Goal: Submit feedback/report problem

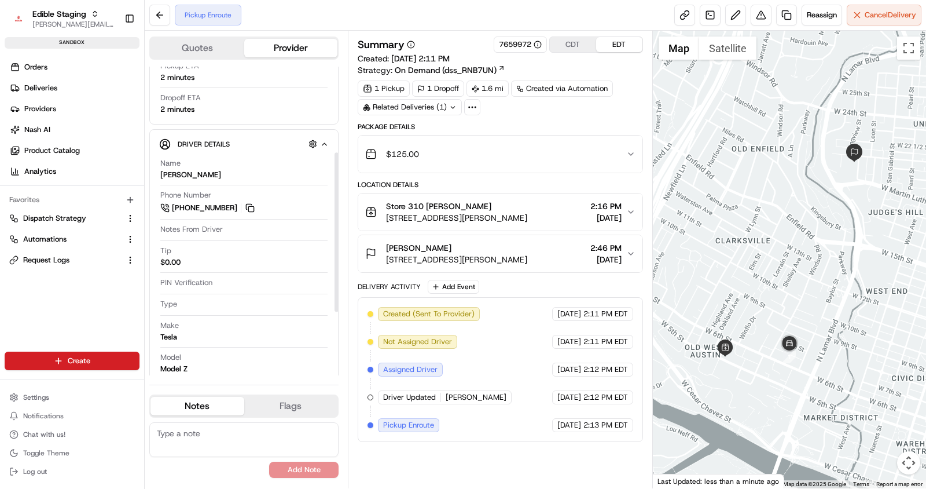
scroll to position [168, 0]
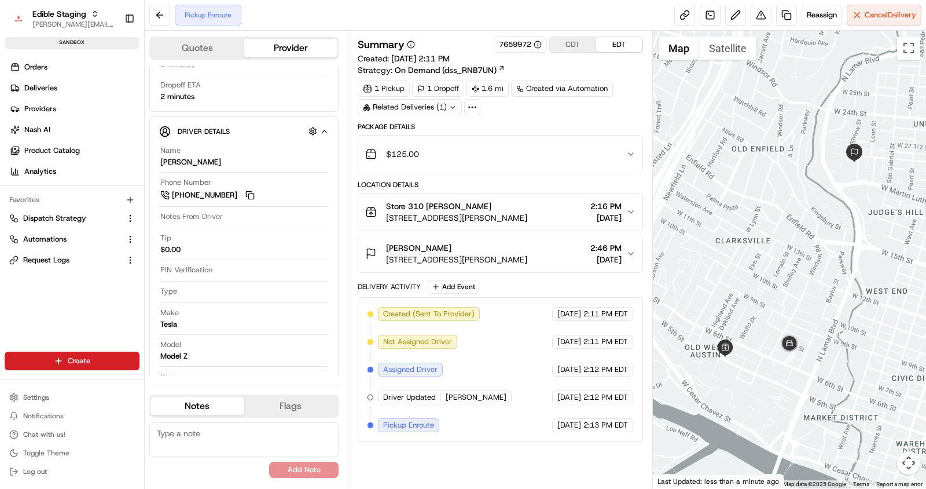
click at [462, 212] on span "[STREET_ADDRESS][PERSON_NAME]" at bounding box center [456, 218] width 141 height 12
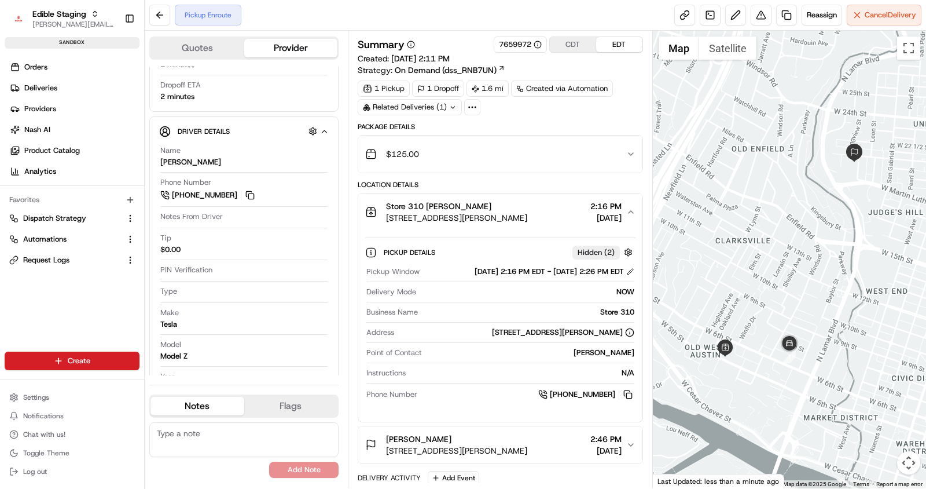
click at [462, 212] on span "[STREET_ADDRESS][PERSON_NAME]" at bounding box center [456, 218] width 141 height 12
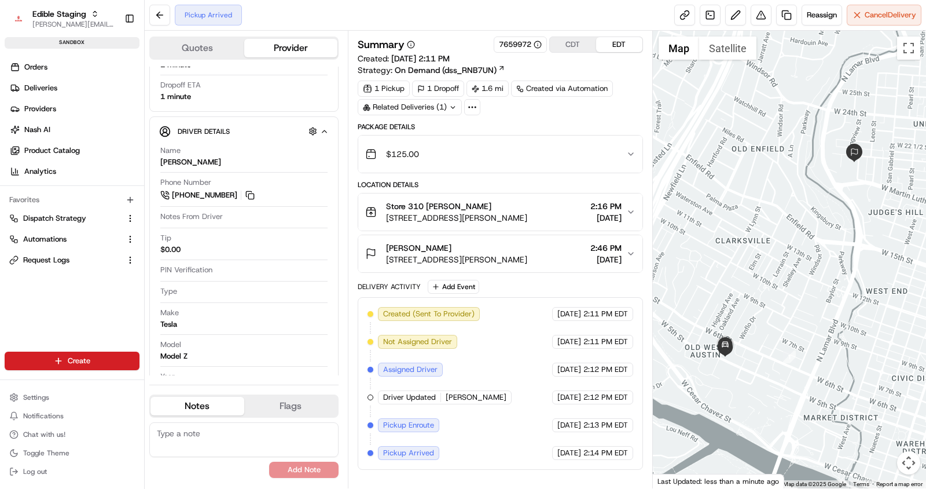
click at [495, 214] on span "[STREET_ADDRESS][PERSON_NAME]" at bounding box center [456, 218] width 141 height 12
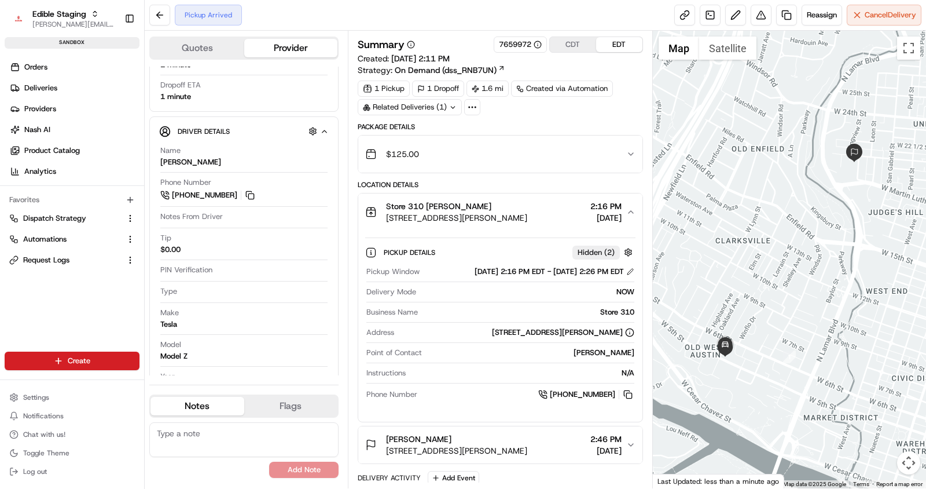
click at [527, 215] on span "[STREET_ADDRESS][PERSON_NAME]" at bounding box center [456, 218] width 141 height 12
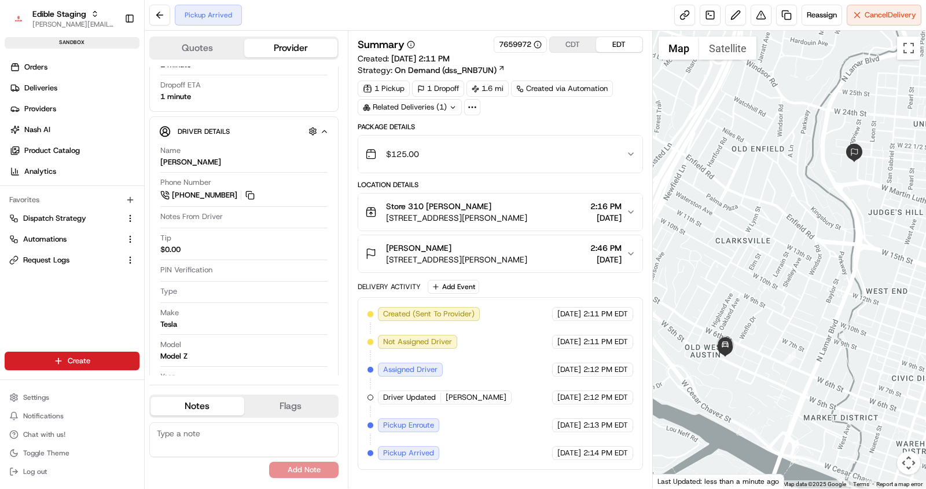
drag, startPoint x: 482, startPoint y: 257, endPoint x: 520, endPoint y: 255, distance: 38.2
click at [483, 257] on span "[STREET_ADDRESS][PERSON_NAME]" at bounding box center [456, 260] width 141 height 12
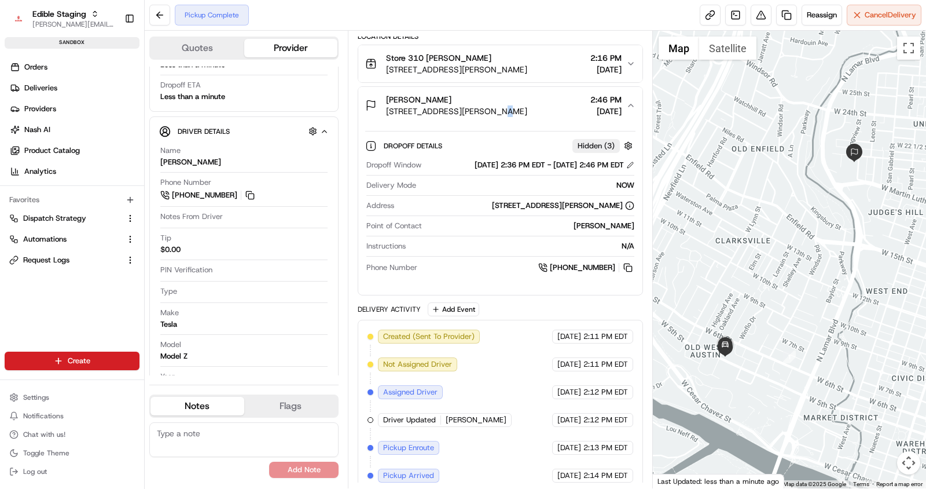
scroll to position [177, 0]
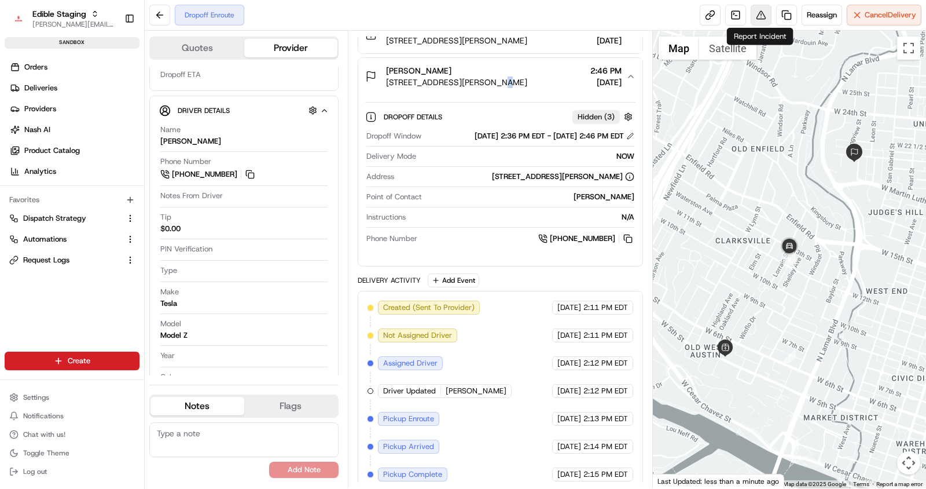
click at [757, 17] on button at bounding box center [761, 15] width 21 height 21
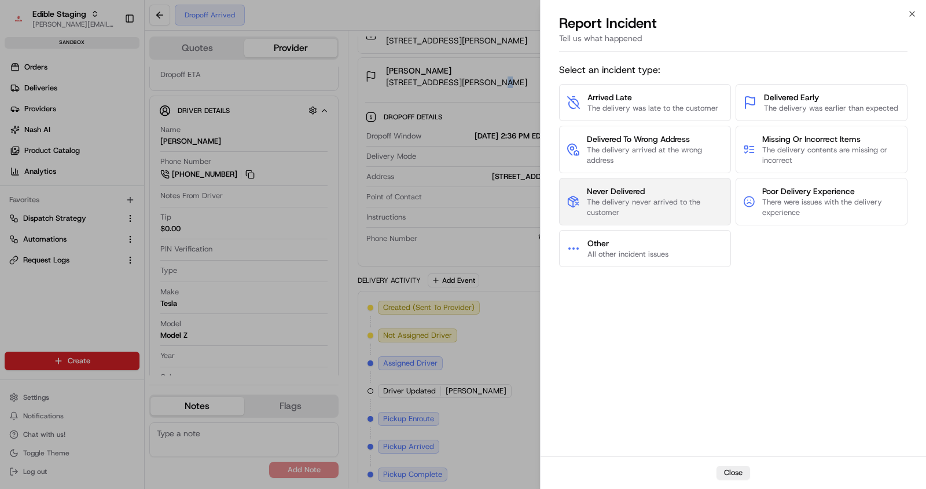
click at [670, 192] on span "Never Delivered" at bounding box center [655, 191] width 137 height 12
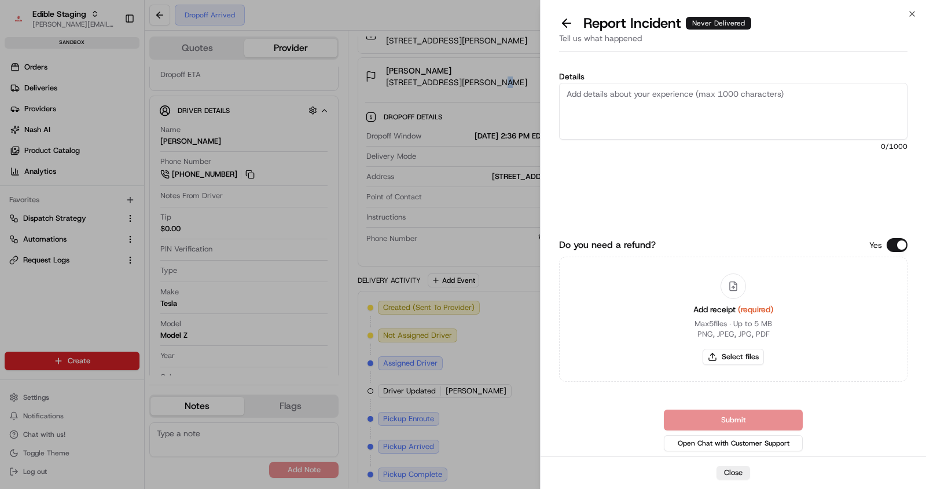
click at [614, 103] on textarea "Details" at bounding box center [733, 111] width 348 height 57
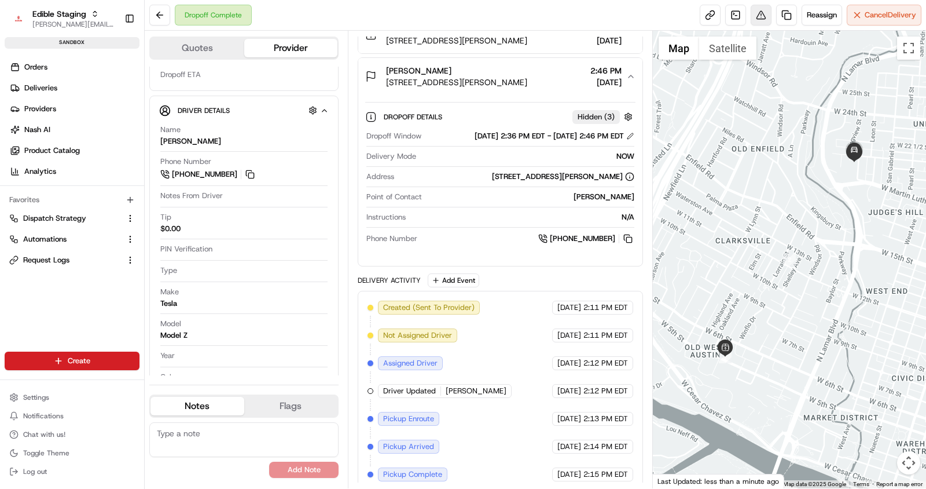
click at [761, 16] on button at bounding box center [761, 15] width 21 height 21
click at [41, 395] on span "Settings" at bounding box center [36, 396] width 26 height 9
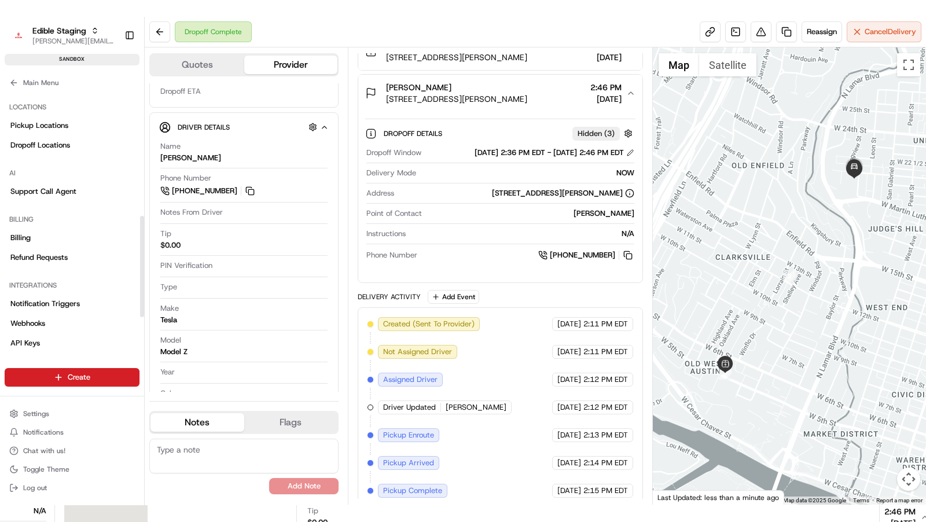
scroll to position [328, 0]
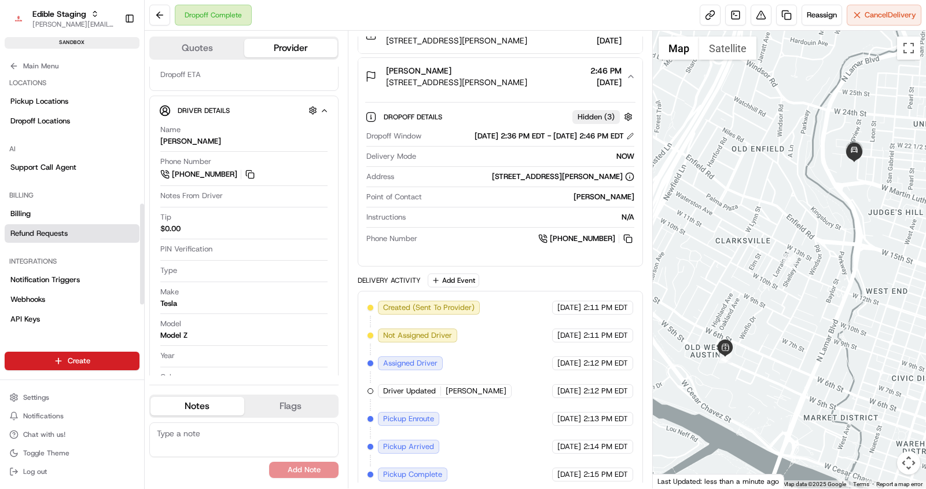
click at [34, 233] on span "Refund Requests" at bounding box center [38, 233] width 57 height 10
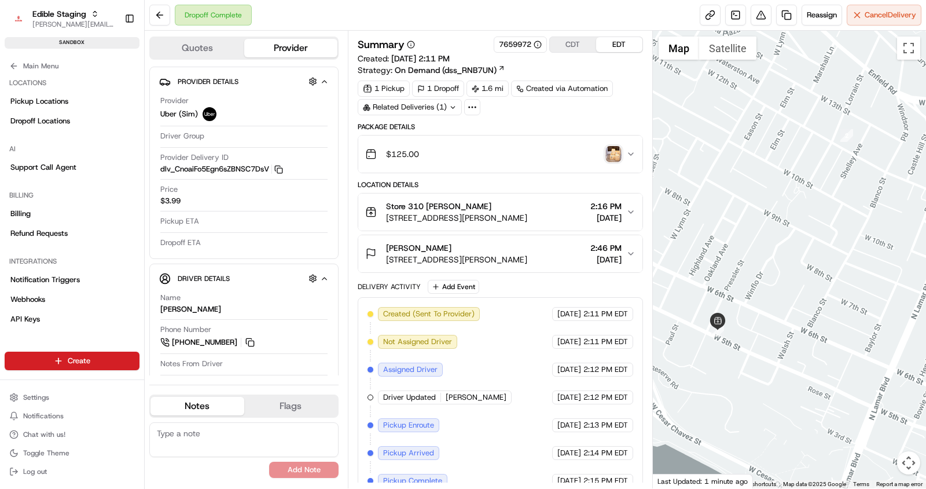
drag, startPoint x: 751, startPoint y: 329, endPoint x: 808, endPoint y: 204, distance: 137.5
click at [808, 204] on div at bounding box center [790, 259] width 274 height 457
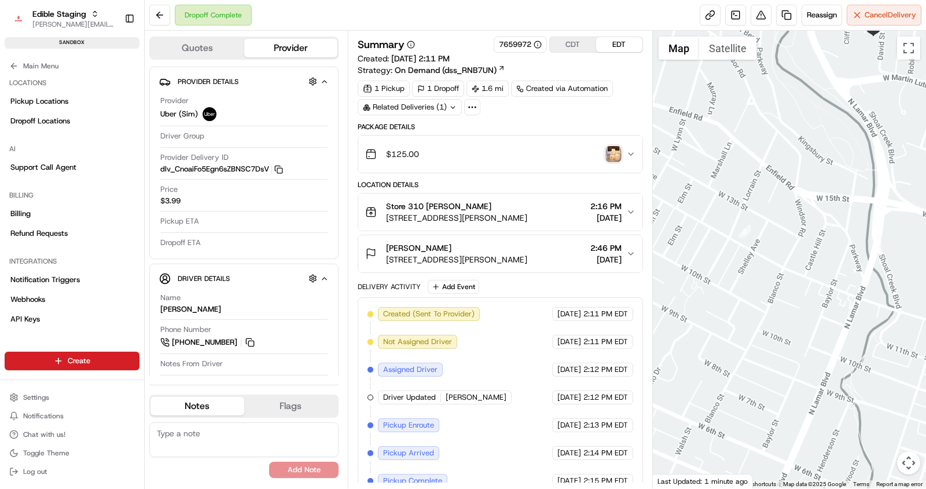
drag, startPoint x: 797, startPoint y: 204, endPoint x: 709, endPoint y: 286, distance: 120.4
click at [709, 286] on div at bounding box center [790, 259] width 274 height 457
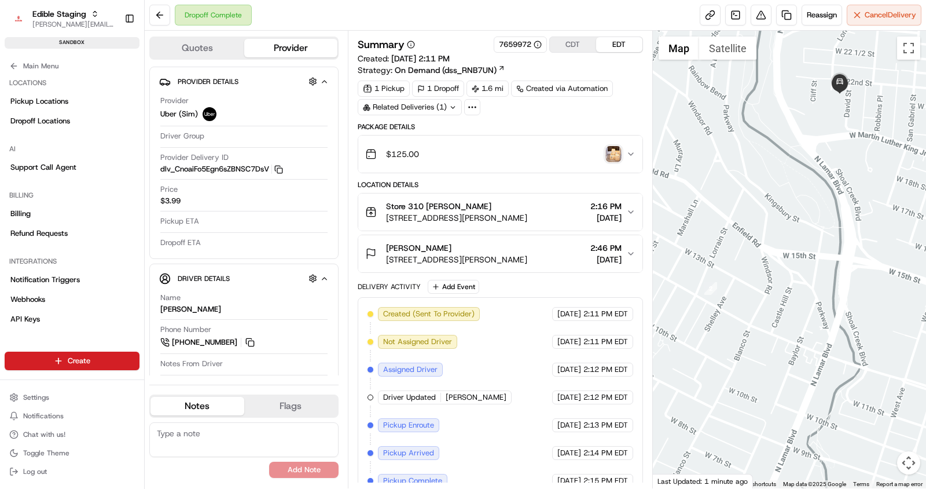
drag, startPoint x: 802, startPoint y: 258, endPoint x: 773, endPoint y: 305, distance: 55.1
click at [773, 306] on div at bounding box center [790, 259] width 274 height 457
